Goal: Use online tool/utility: Utilize a website feature to perform a specific function

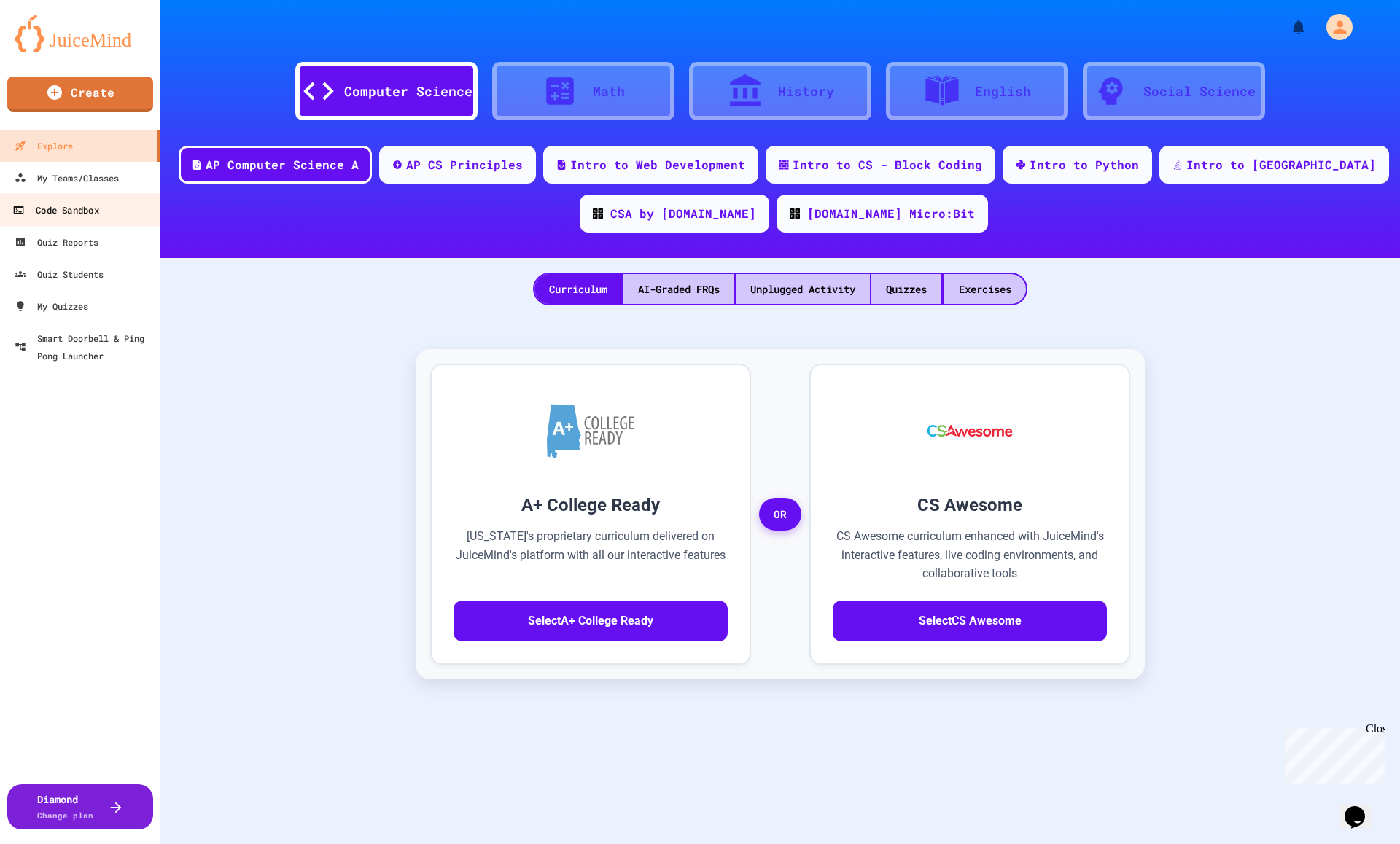
click at [83, 220] on link "Code Sandbox" at bounding box center [81, 210] width 166 height 33
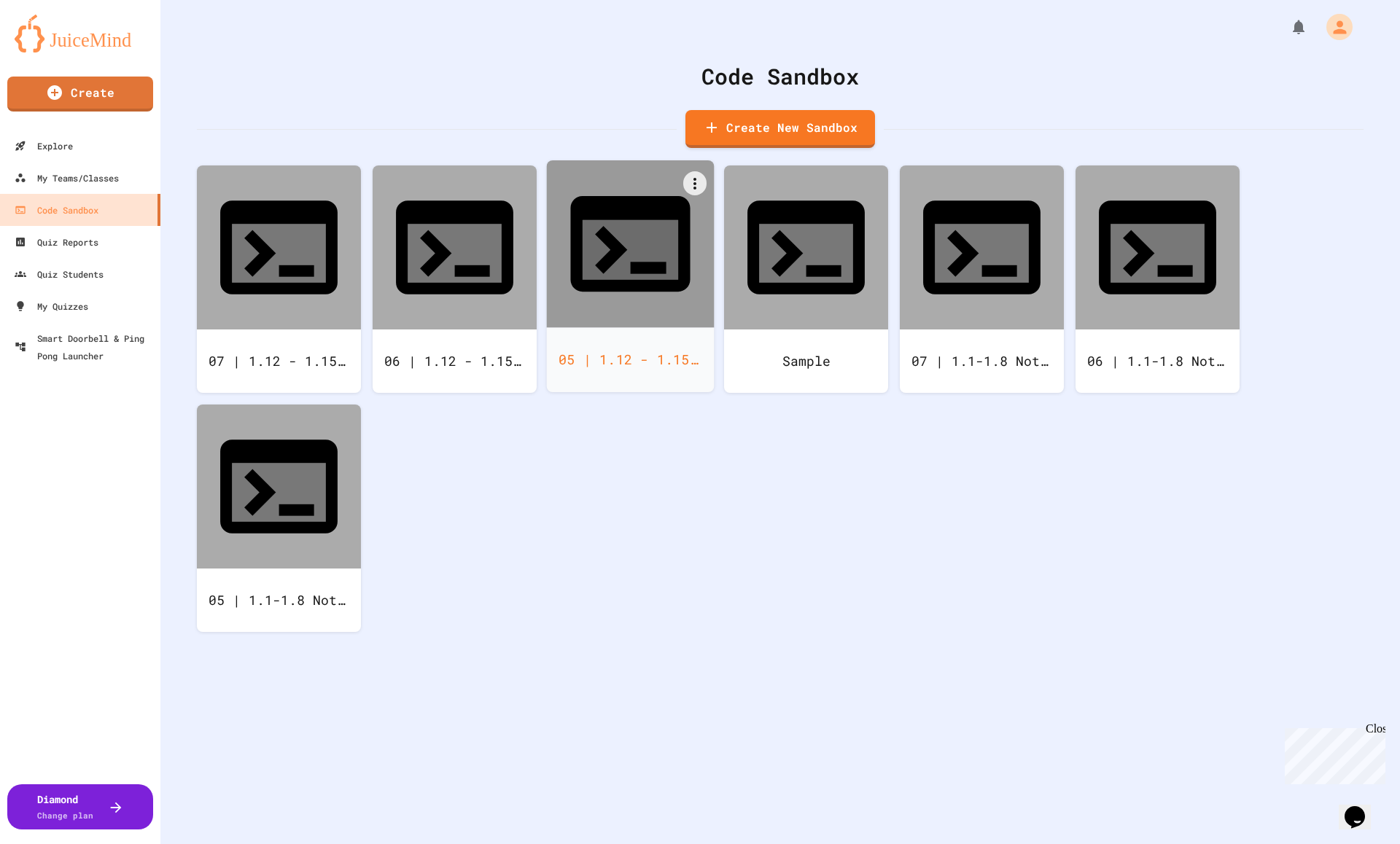
click at [625, 327] on div "05 | 1.12 - 1.15 Notes" at bounding box center [630, 359] width 168 height 65
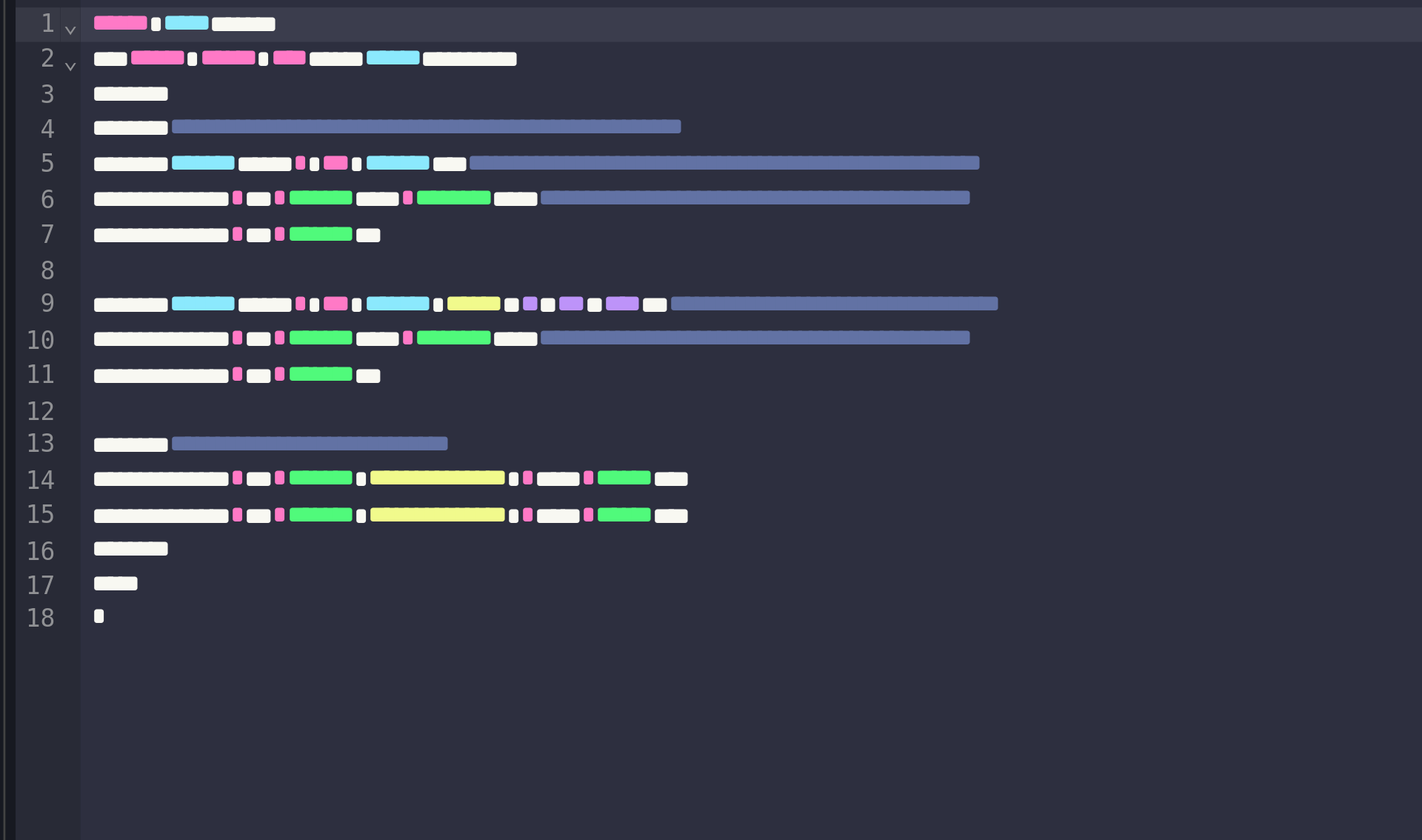
click at [390, 261] on div at bounding box center [785, 263] width 1221 height 13
